Goal: Information Seeking & Learning: Learn about a topic

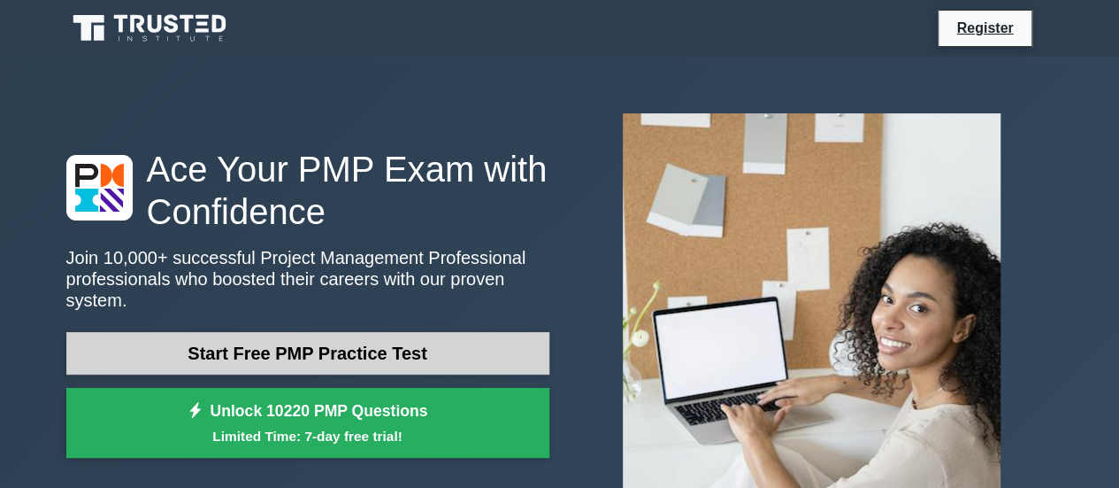
click at [274, 332] on link "Start Free PMP Practice Test" at bounding box center [307, 353] width 483 height 42
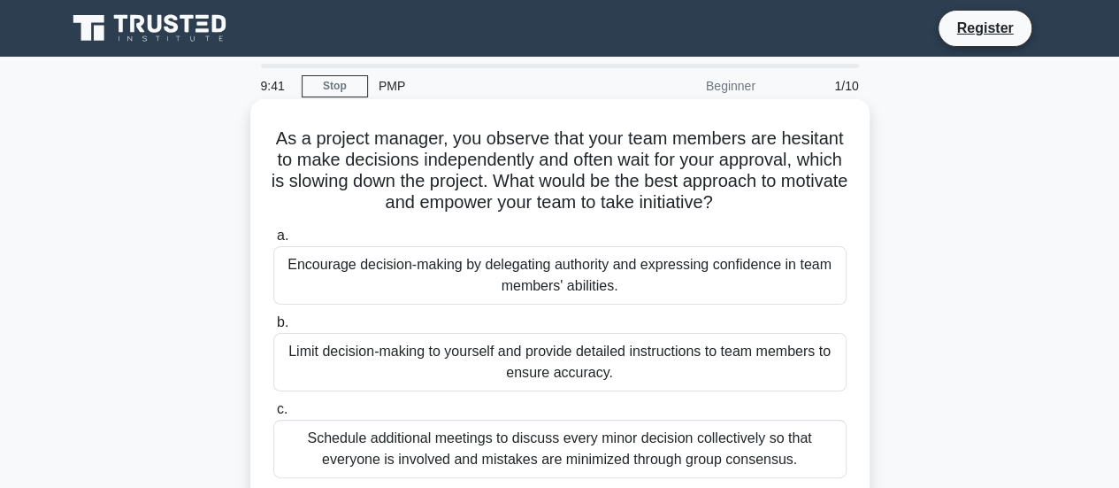
scroll to position [88, 0]
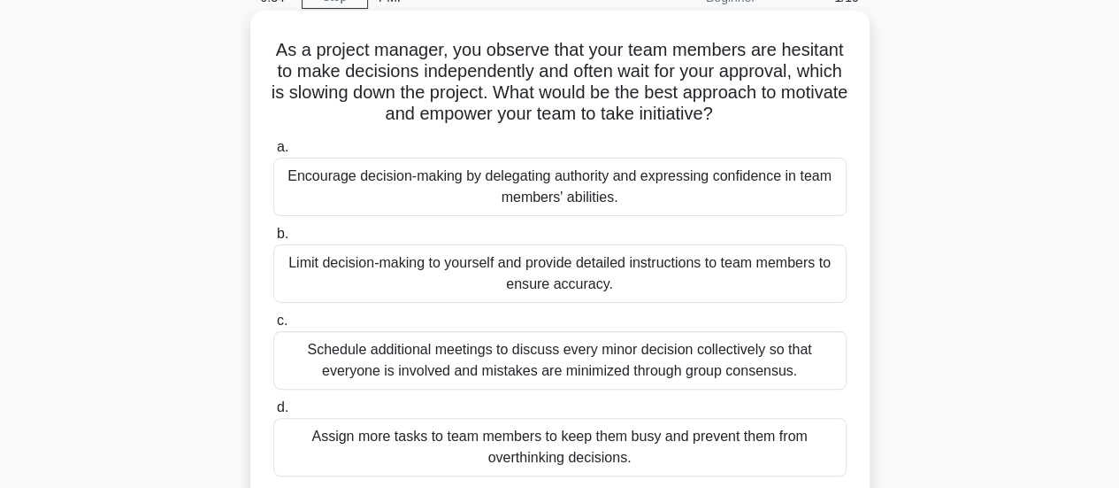
click at [503, 171] on div "Encourage decision-making by delegating authority and expressing confidence in …" at bounding box center [559, 187] width 573 height 58
click at [273, 153] on input "a. Encourage decision-making by delegating authority and expressing confidence …" at bounding box center [273, 148] width 0 height 12
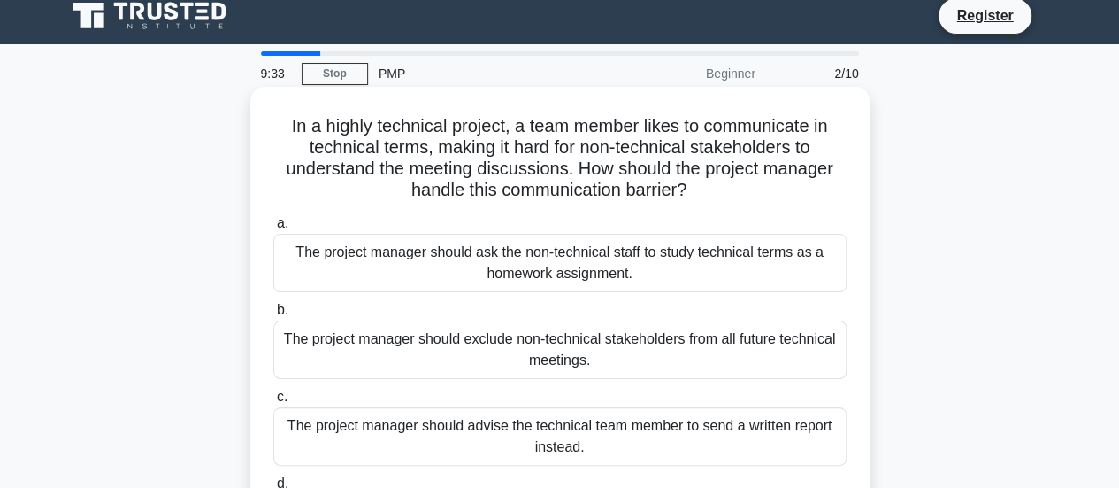
scroll to position [0, 0]
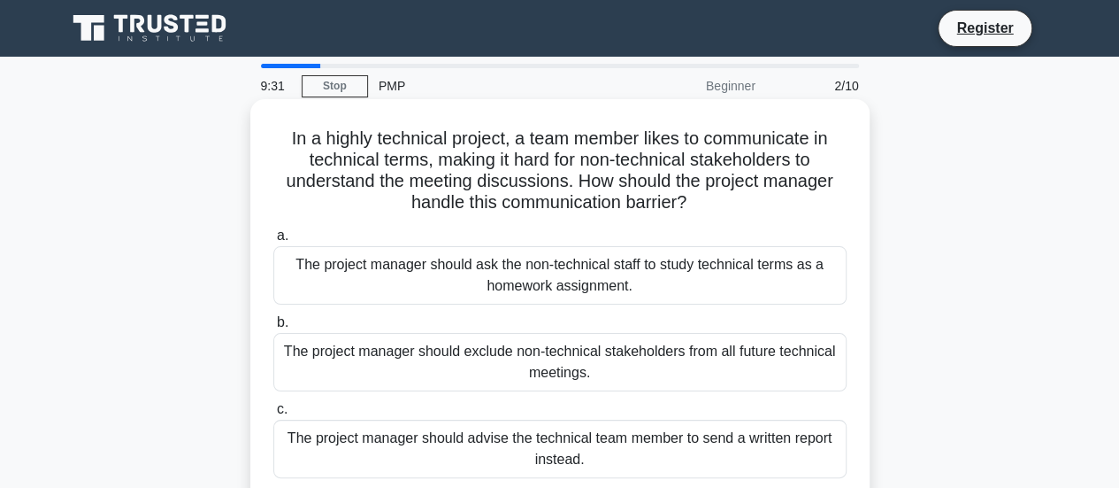
click at [477, 259] on div "The project manager should ask the non-technical staff to study technical terms…" at bounding box center [559, 275] width 573 height 58
click at [273, 242] on input "a. The project manager should ask the non-technical staff to study technical te…" at bounding box center [273, 236] width 0 height 12
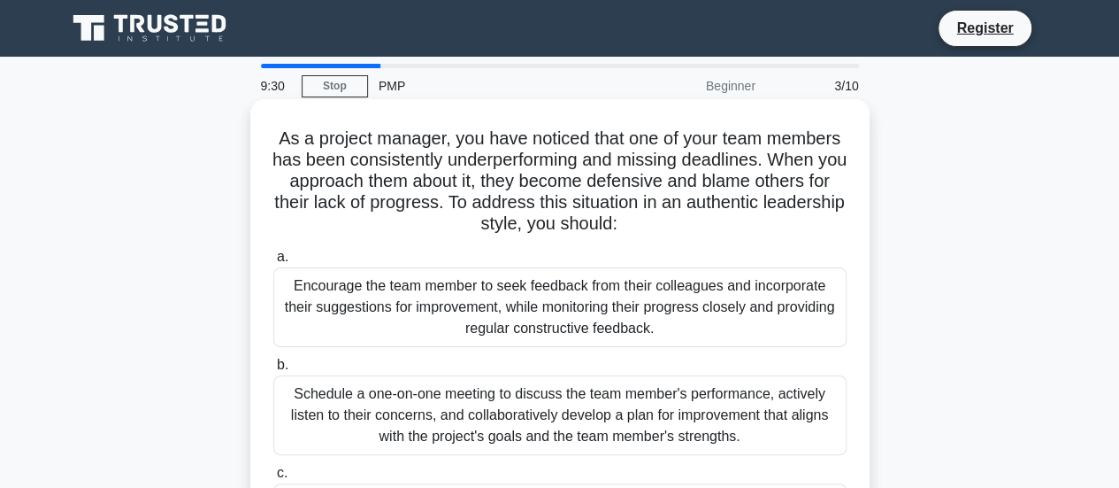
click at [381, 295] on div "Encourage the team member to seek feedback from their colleagues and incorporat…" at bounding box center [559, 307] width 573 height 80
click at [273, 263] on input "a. Encourage the team member to seek feedback from their colleagues and incorpo…" at bounding box center [273, 257] width 0 height 12
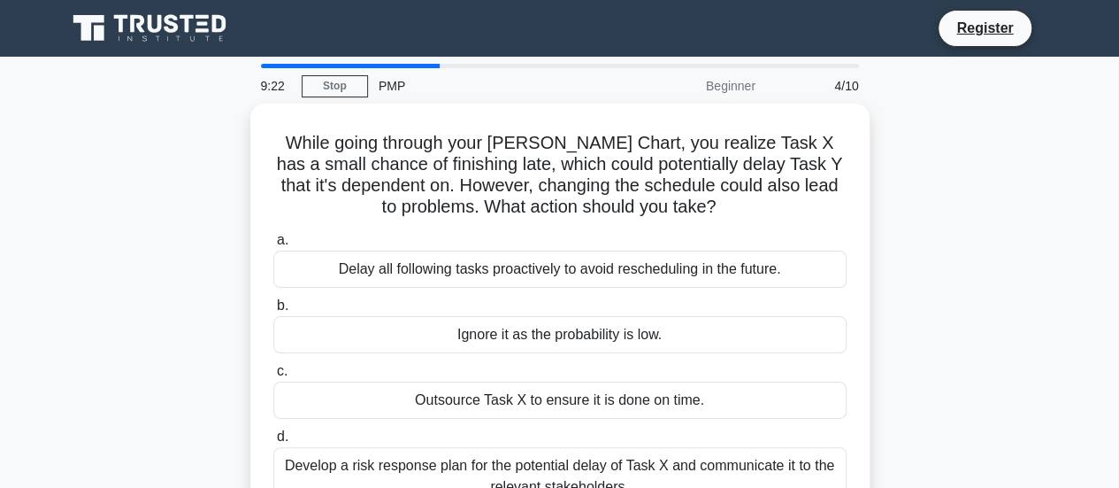
click at [850, 85] on div "4/10" at bounding box center [818, 85] width 104 height 35
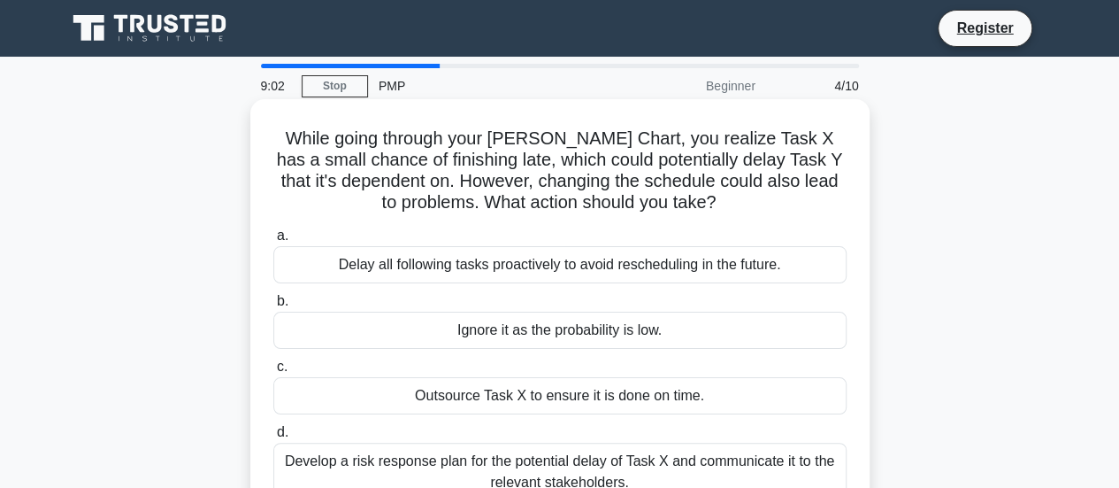
scroll to position [88, 0]
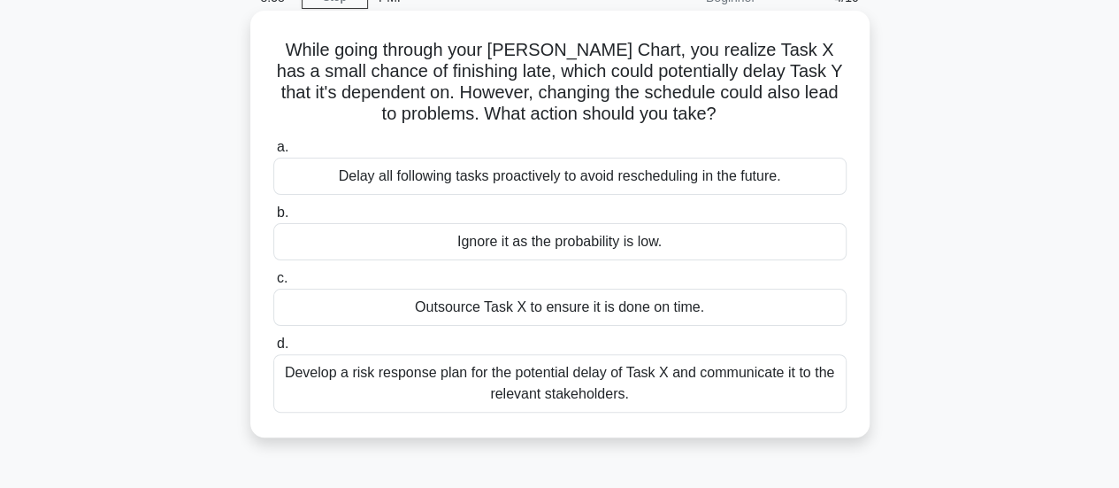
click at [590, 308] on div "Outsource Task X to ensure it is done on time." at bounding box center [559, 306] width 573 height 37
click at [273, 284] on input "c. Outsource Task X to ensure it is done on time." at bounding box center [273, 279] width 0 height 12
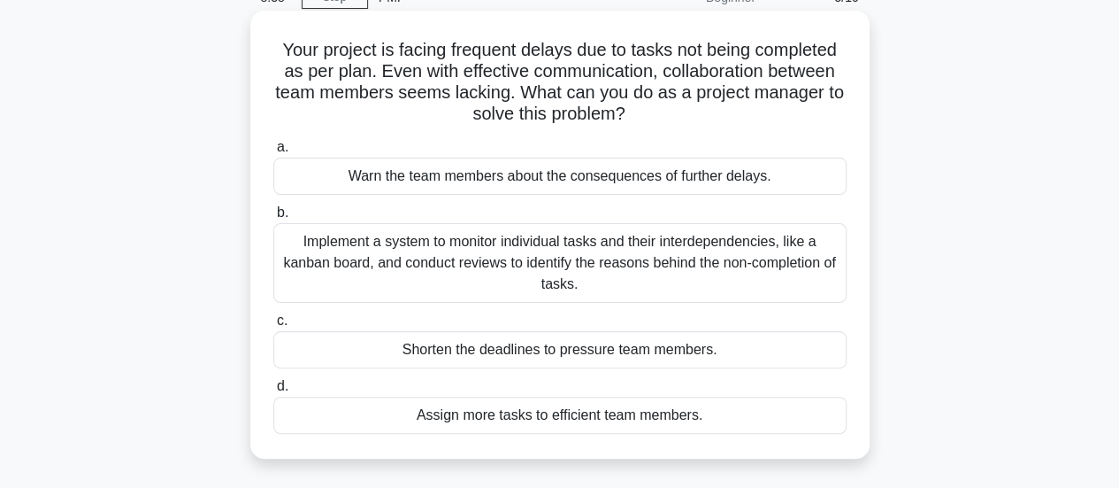
click at [716, 252] on div "Implement a system to monitor individual tasks and their interdependencies, lik…" at bounding box center [559, 263] width 573 height 80
click at [273, 219] on input "b. Implement a system to monitor individual tasks and their interdependencies, …" at bounding box center [273, 213] width 0 height 12
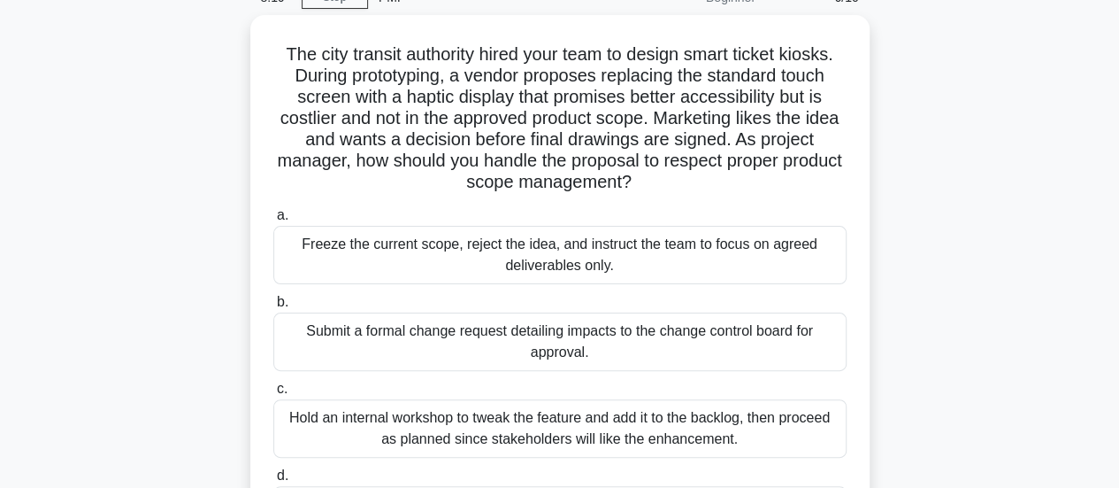
scroll to position [177, 0]
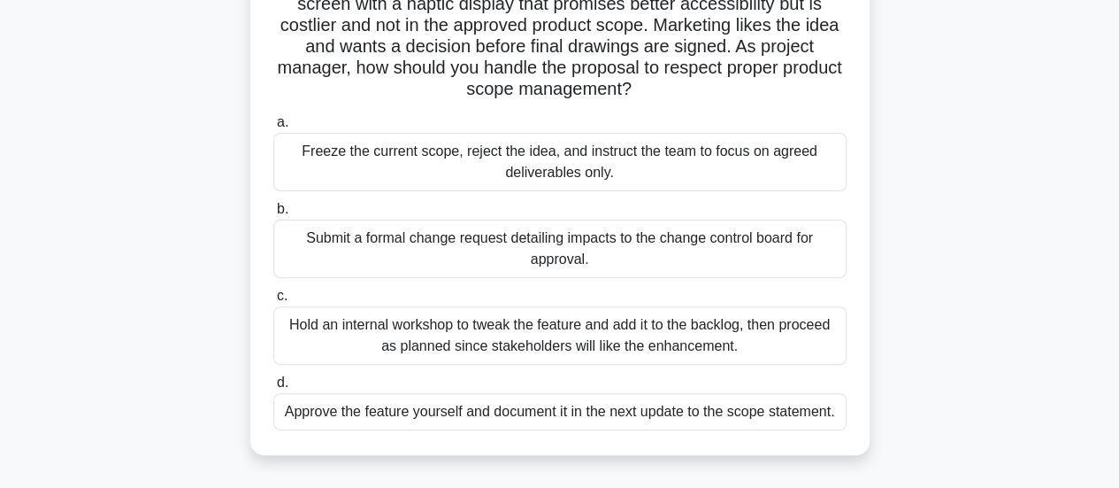
click at [476, 256] on div "Submit a formal change request detailing impacts to the change control board fo…" at bounding box center [559, 248] width 573 height 58
click at [273, 215] on input "b. Submit a formal change request detailing impacts to the change control board…" at bounding box center [273, 210] width 0 height 12
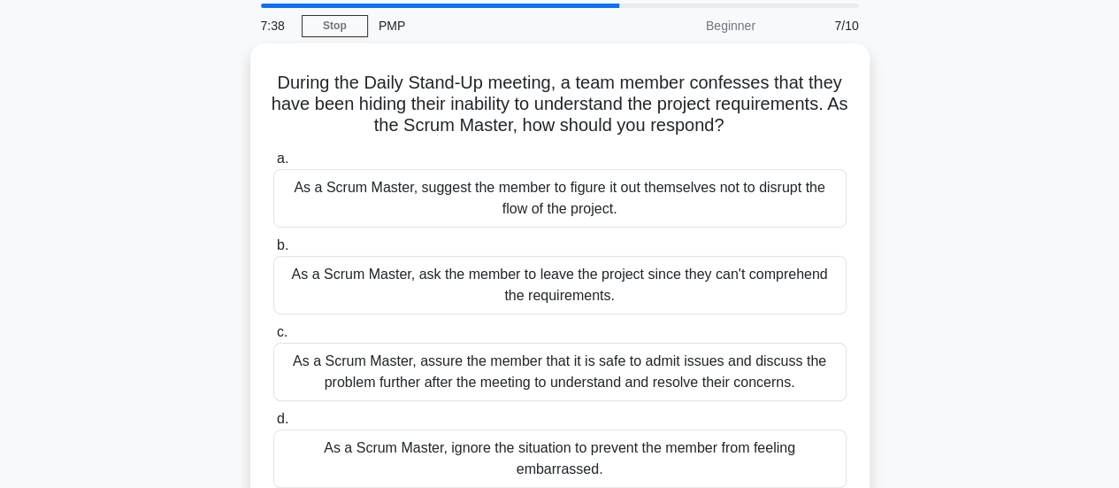
scroll to position [88, 0]
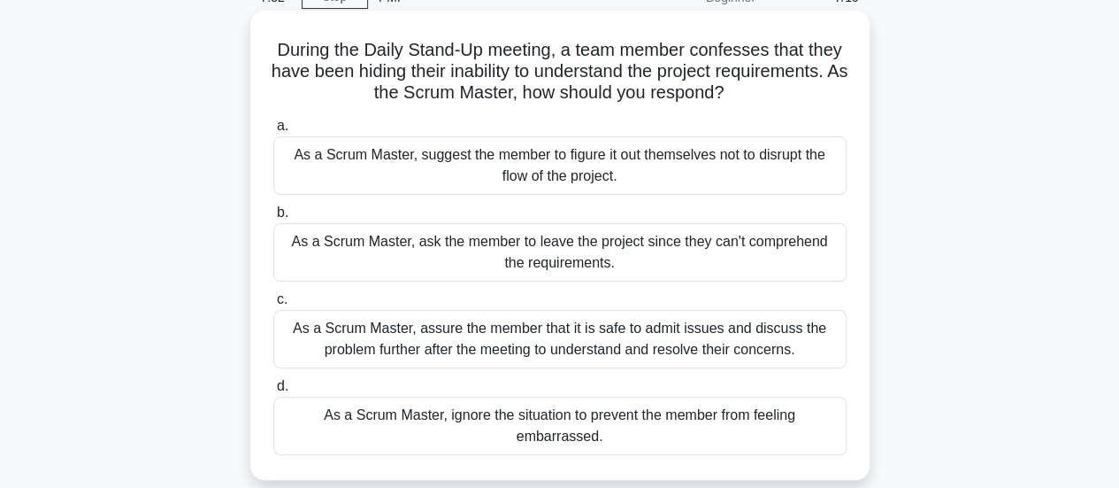
click at [751, 356] on div "As a Scrum Master, assure the member that it is safe to admit issues and discus…" at bounding box center [559, 339] width 573 height 58
click at [273, 305] on input "c. As a Scrum Master, assure the member that it is safe to admit issues and dis…" at bounding box center [273, 300] width 0 height 12
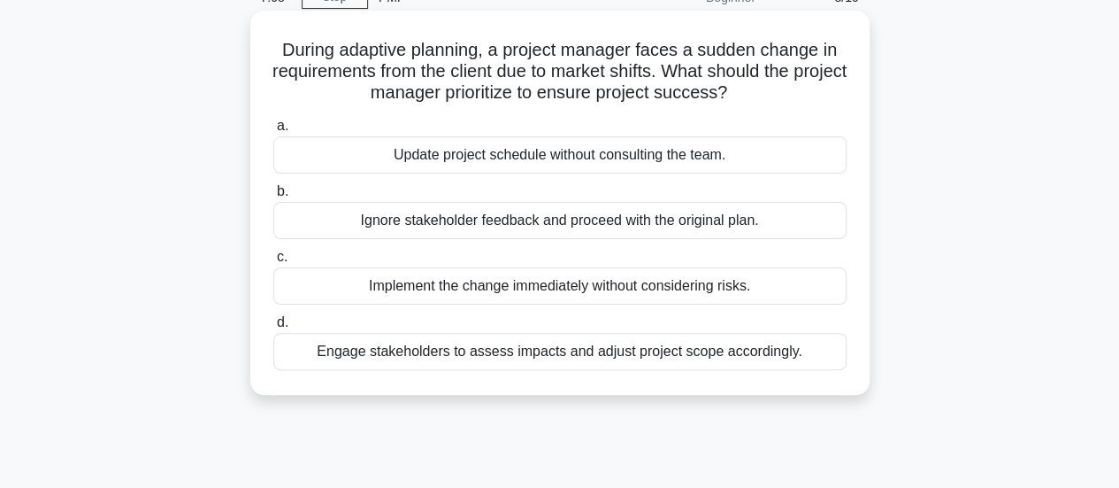
click at [726, 352] on div "Engage stakeholders to assess impacts and adjust project scope accordingly." at bounding box center [559, 351] width 573 height 37
click at [273, 328] on input "d. Engage stakeholders to assess impacts and adjust project scope accordingly." at bounding box center [273, 323] width 0 height 12
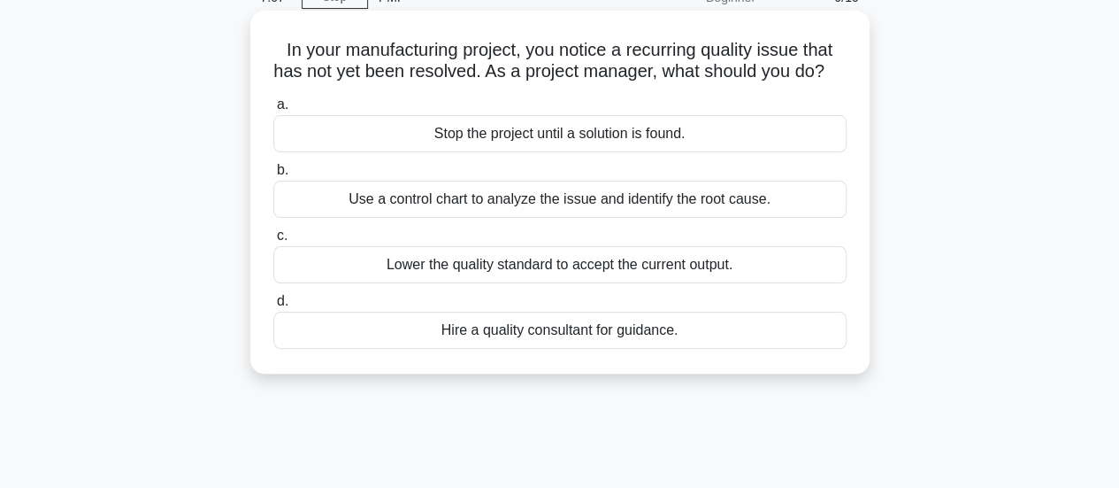
scroll to position [0, 0]
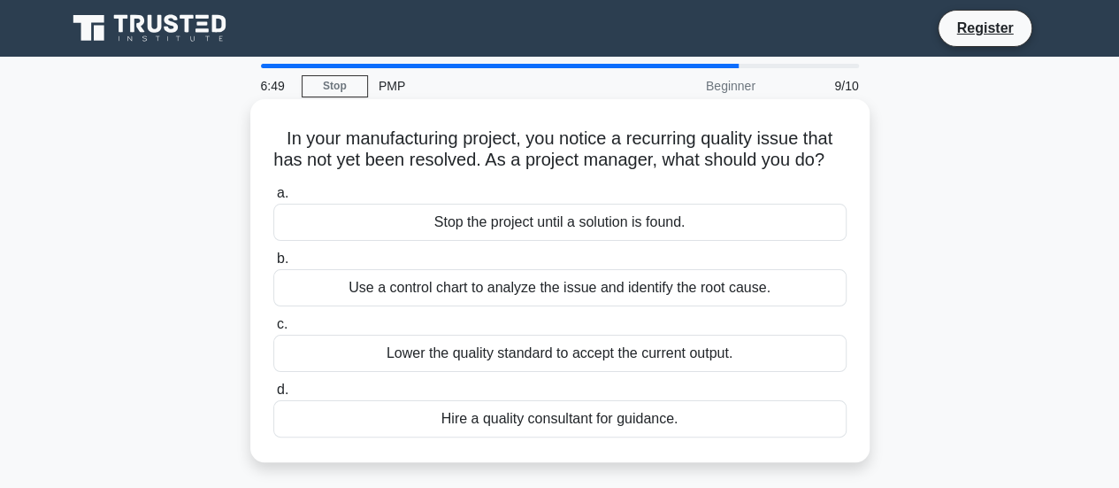
click at [826, 306] on div "Use a control chart to analyze the issue and identify the root cause." at bounding box center [559, 287] width 573 height 37
click at [273, 265] on input "b. Use a control chart to analyze the issue and identify the root cause." at bounding box center [273, 259] width 0 height 12
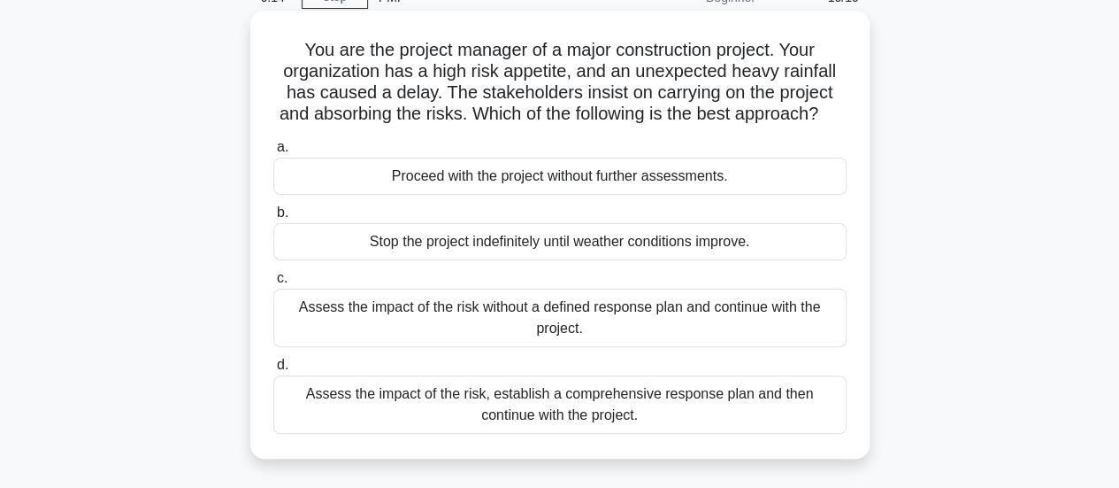
scroll to position [177, 0]
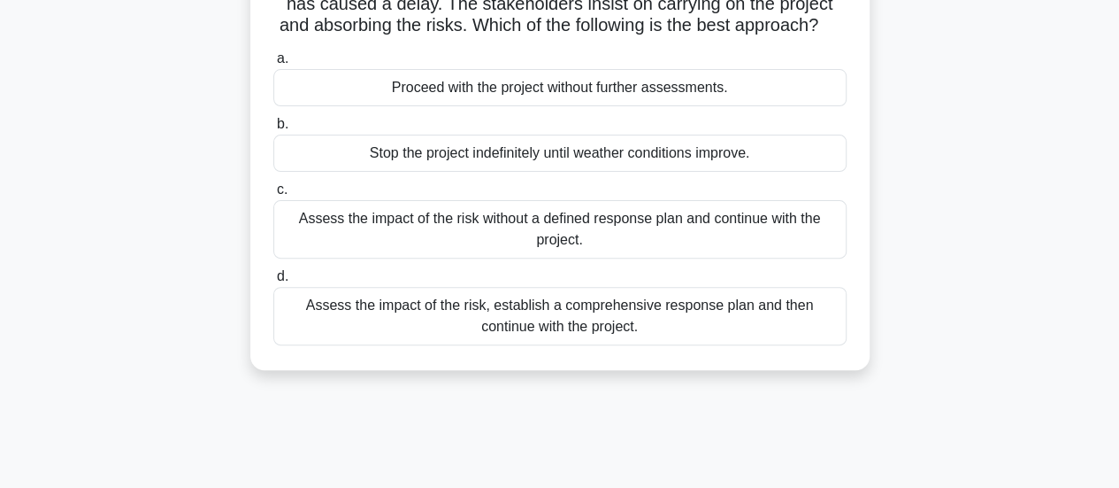
click at [656, 337] on div "Assess the impact of the risk, establish a comprehensive response plan and then…" at bounding box center [559, 316] width 573 height 58
click at [273, 282] on input "d. Assess the impact of the risk, establish a comprehensive response plan and t…" at bounding box center [273, 277] width 0 height 12
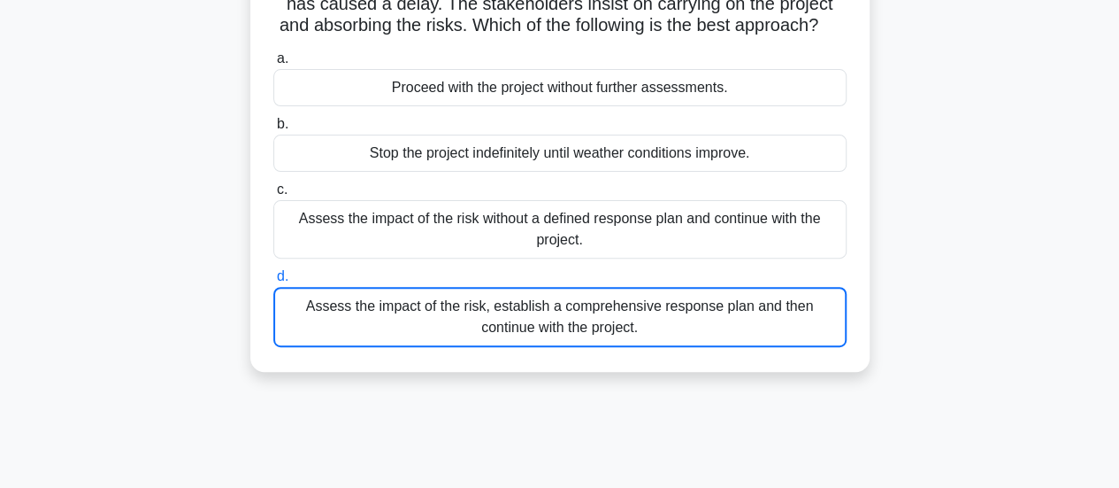
scroll to position [172, 0]
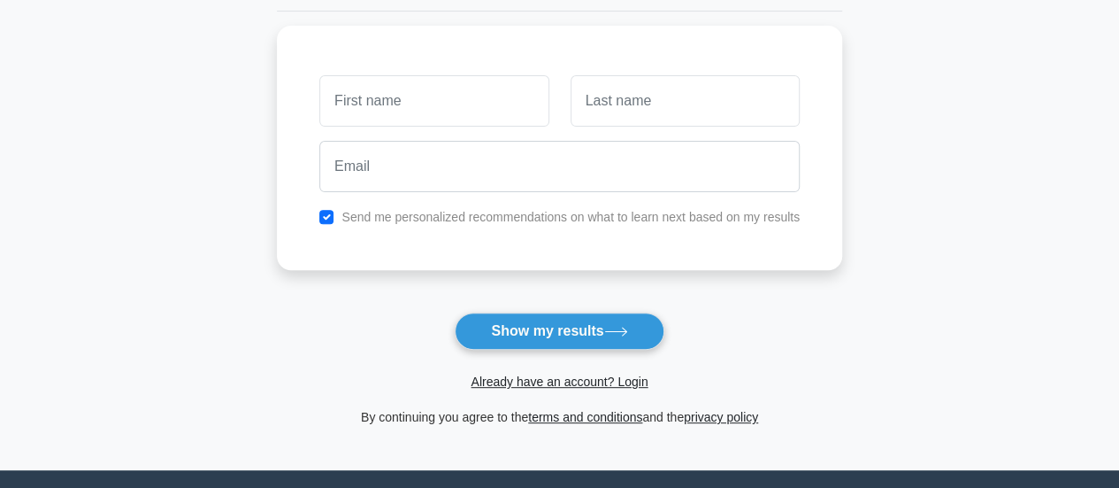
scroll to position [265, 0]
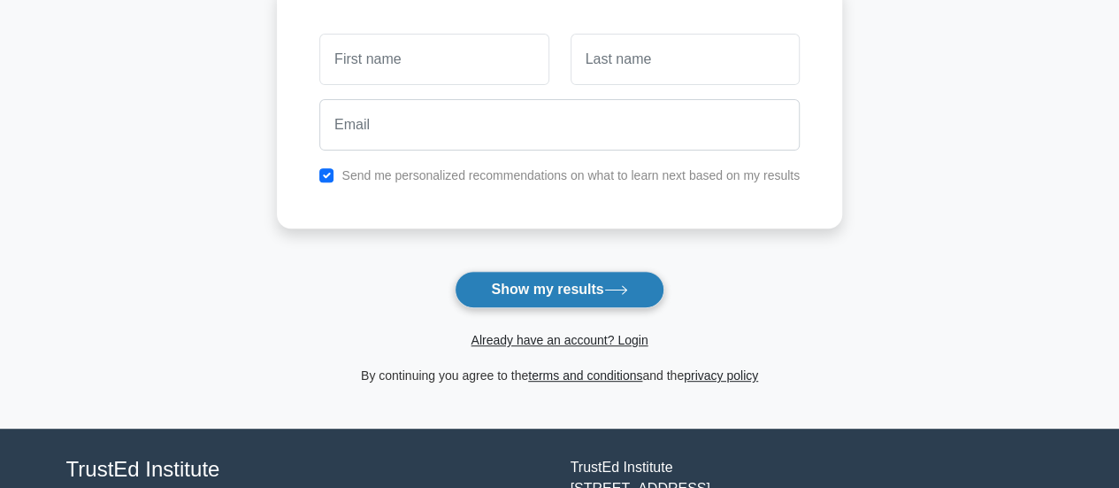
click at [553, 282] on button "Show my results" at bounding box center [559, 289] width 209 height 37
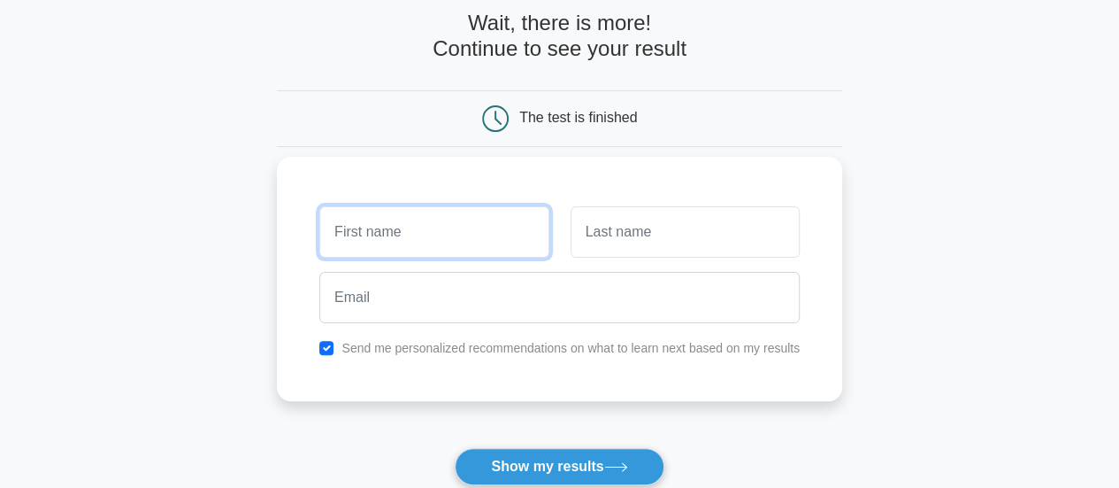
click at [498, 222] on input "text" at bounding box center [433, 231] width 229 height 51
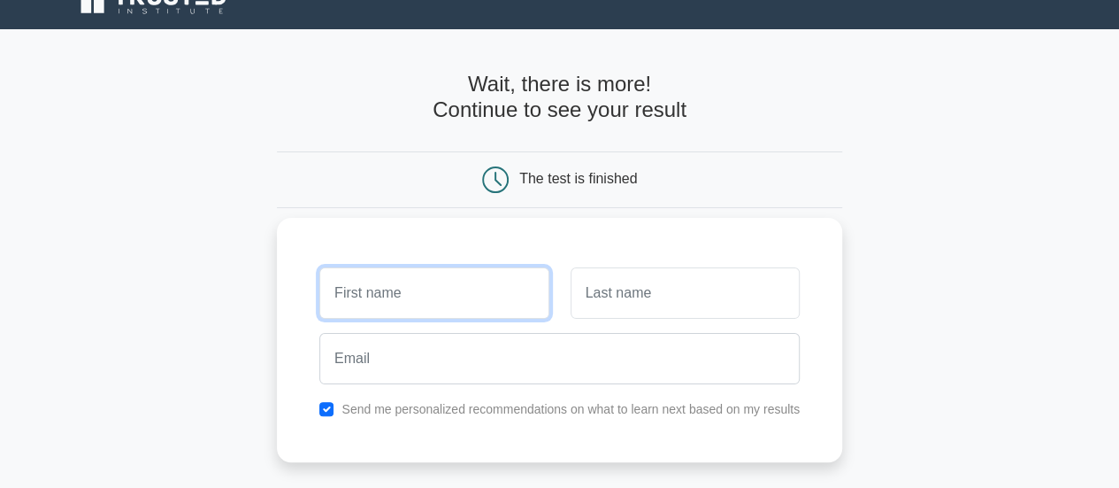
scroll to position [0, 0]
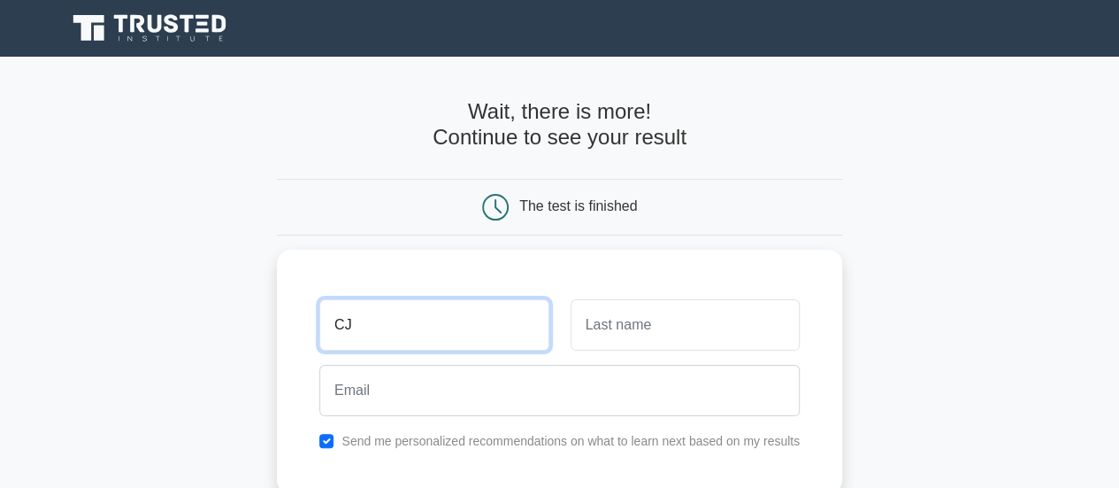
type input "CJ"
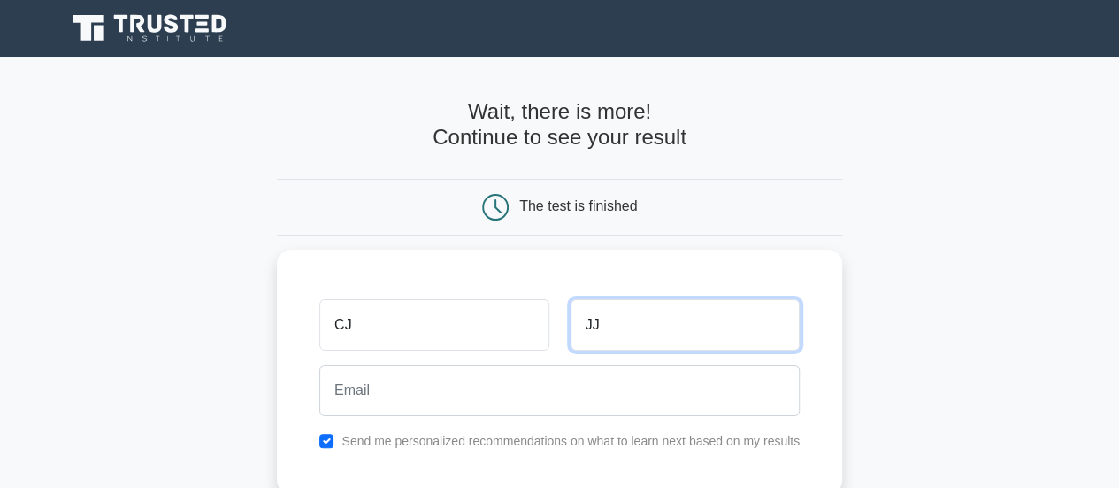
type input "JJ"
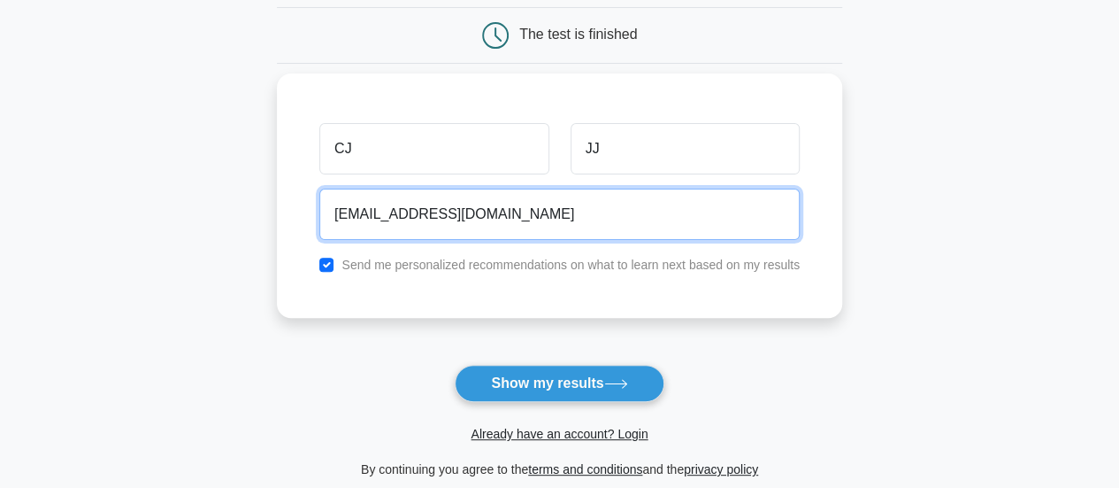
scroll to position [177, 0]
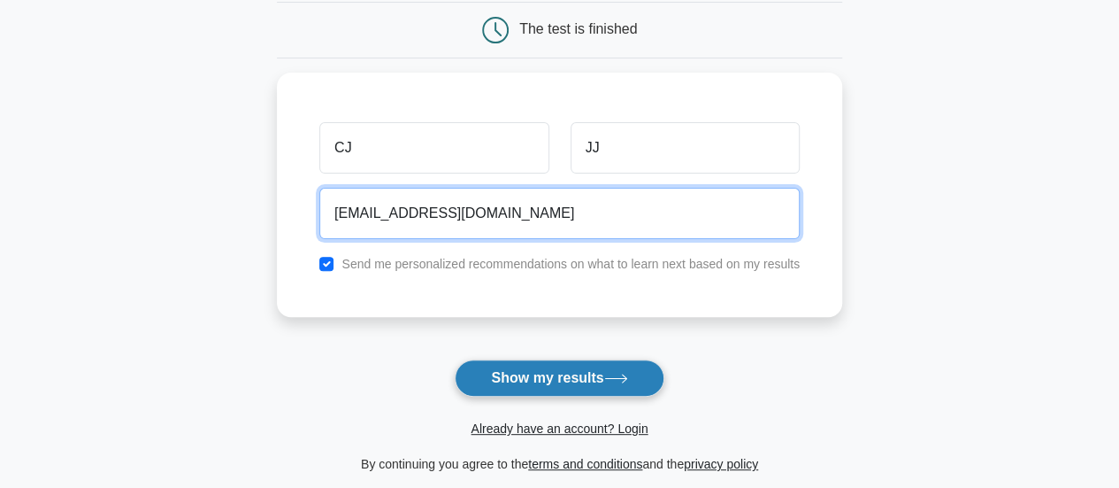
type input "abcd@gmail.com"
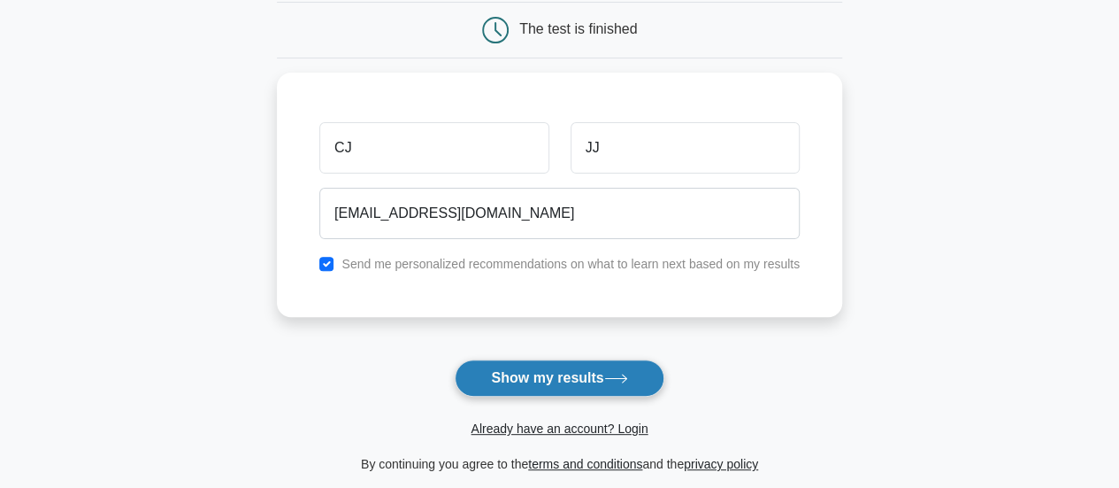
click at [561, 379] on button "Show my results" at bounding box center [559, 377] width 209 height 37
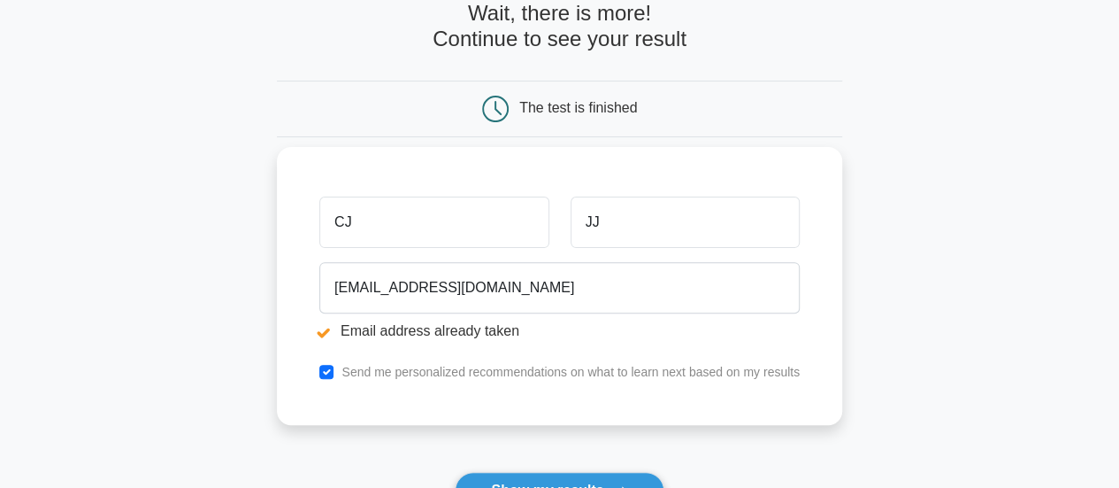
scroll to position [177, 0]
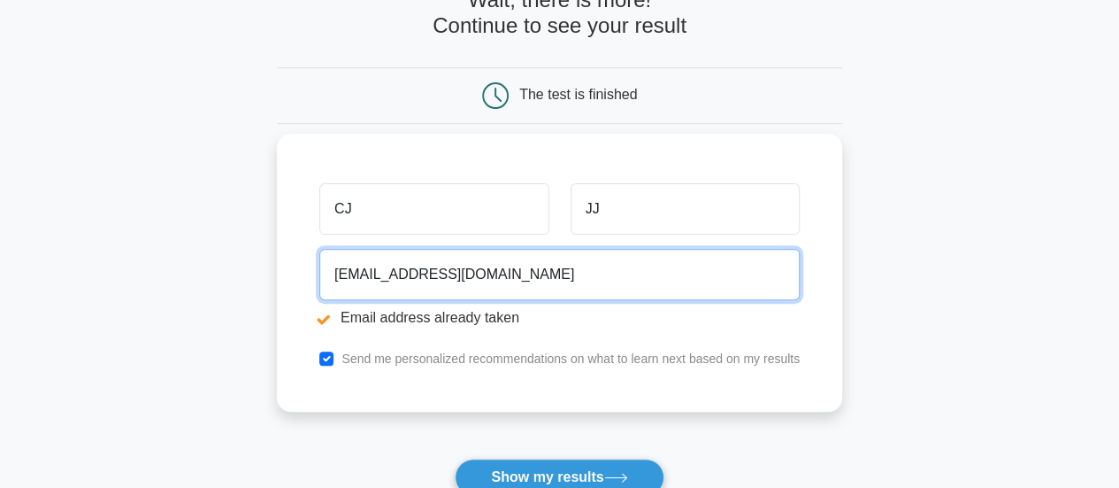
click at [362, 272] on input "abcd@gmail.com" at bounding box center [559, 274] width 480 height 51
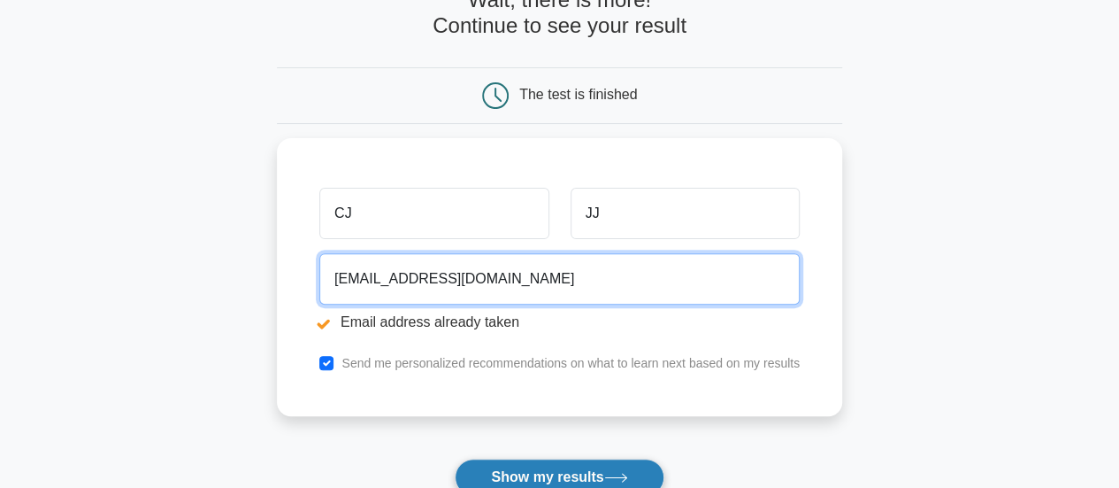
type input "abcd1234@gmail.com"
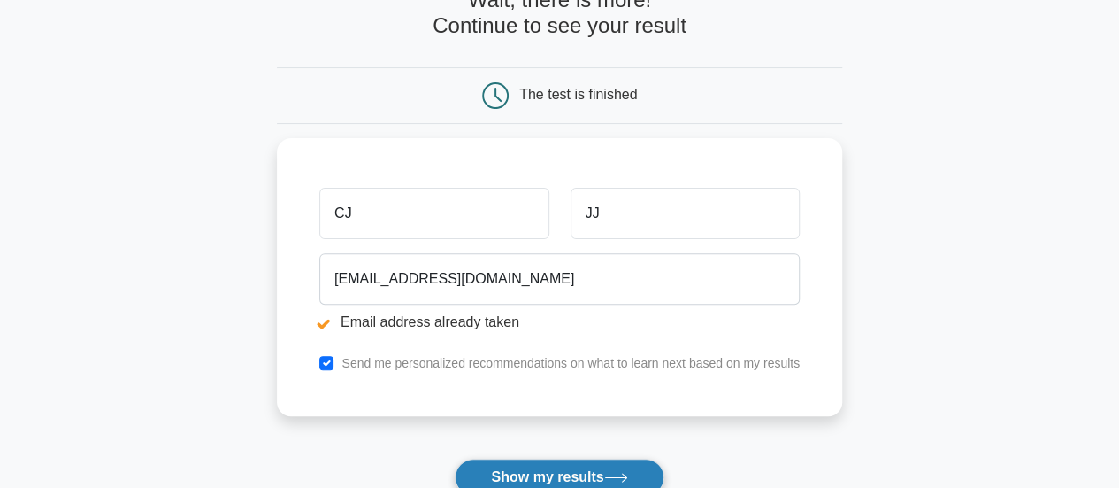
click at [540, 472] on button "Show my results" at bounding box center [559, 476] width 209 height 37
